Goal: Task Accomplishment & Management: Manage account settings

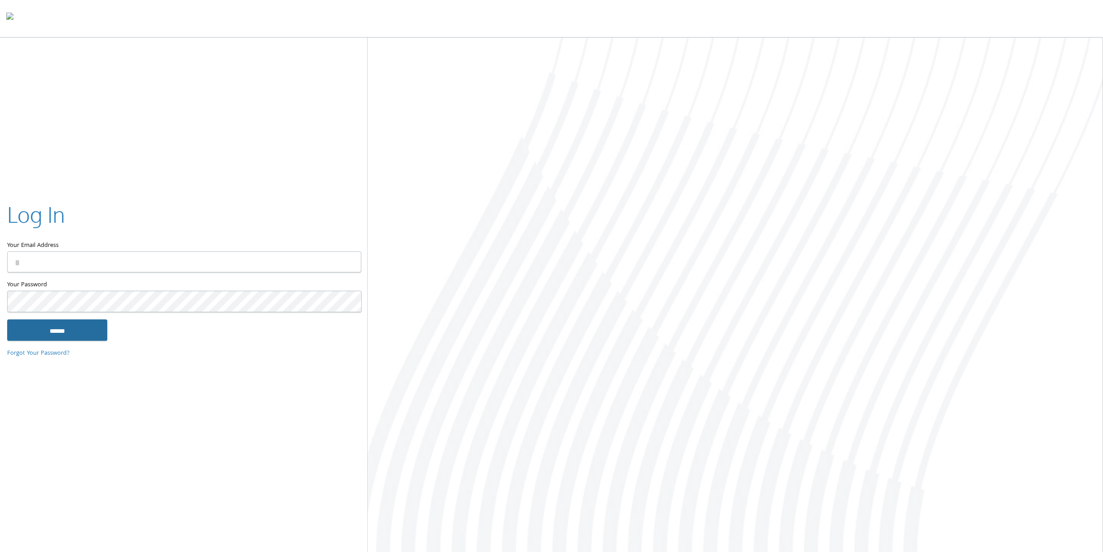
type input "**********"
click at [77, 332] on input "******" at bounding box center [57, 329] width 100 height 21
type input "**********"
click at [72, 328] on input "******" at bounding box center [57, 329] width 100 height 21
